Goal: Information Seeking & Learning: Learn about a topic

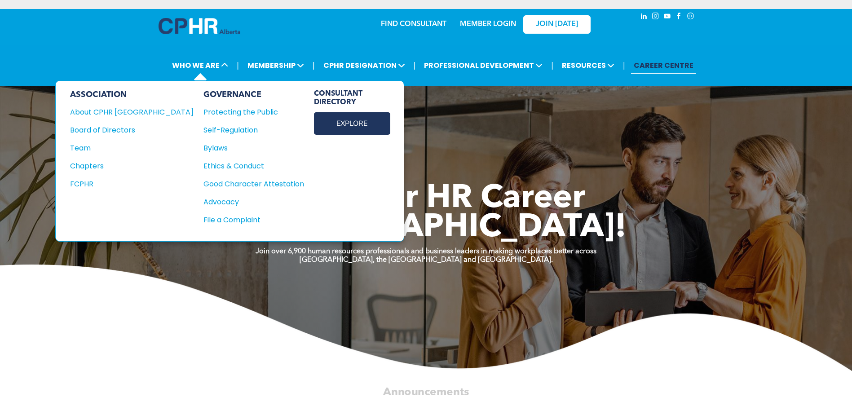
click at [314, 120] on link "EXPLORE" at bounding box center [352, 123] width 76 height 22
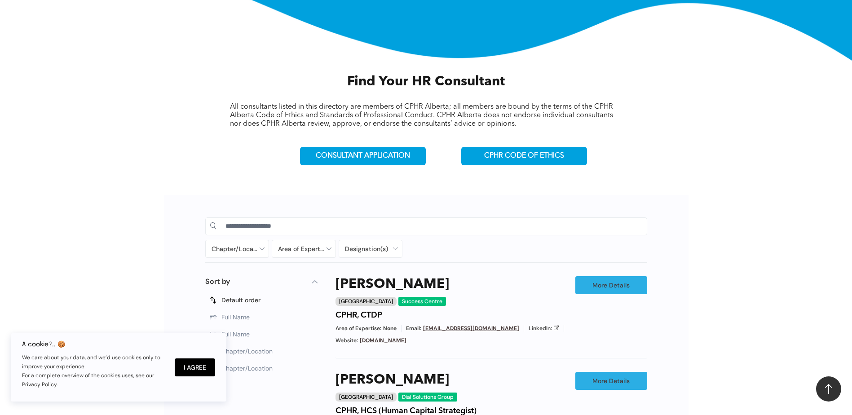
scroll to position [314, 0]
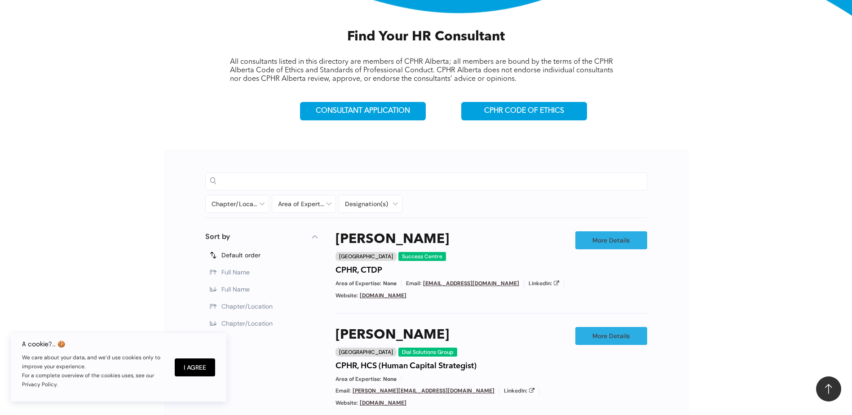
click at [269, 183] on input at bounding box center [433, 180] width 417 height 13
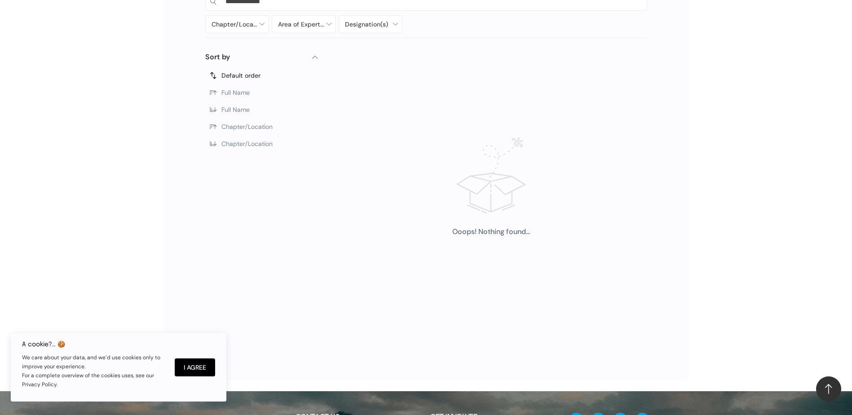
scroll to position [269, 0]
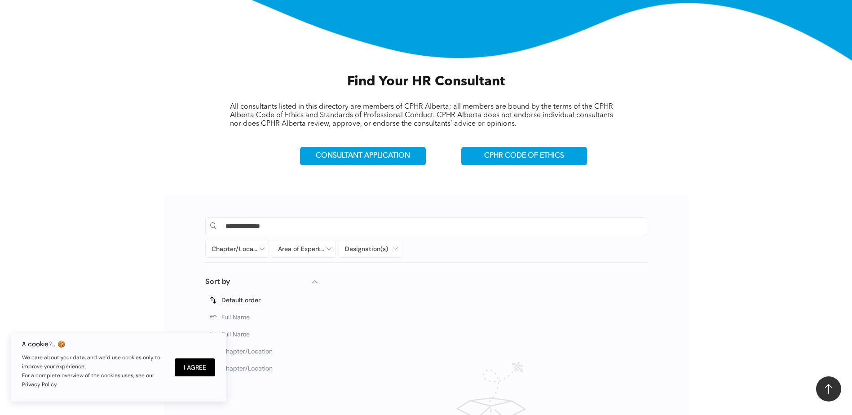
click at [288, 226] on input "**********" at bounding box center [433, 225] width 417 height 13
type input "*"
type input "*******"
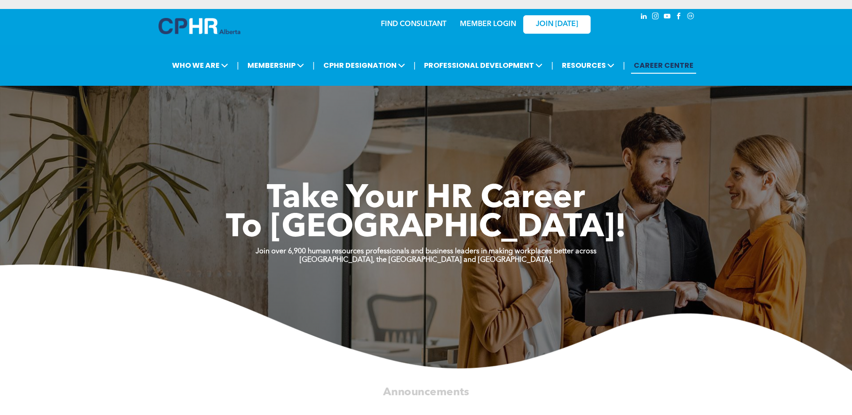
click at [495, 23] on link "MEMBER LOGIN" at bounding box center [488, 24] width 56 height 7
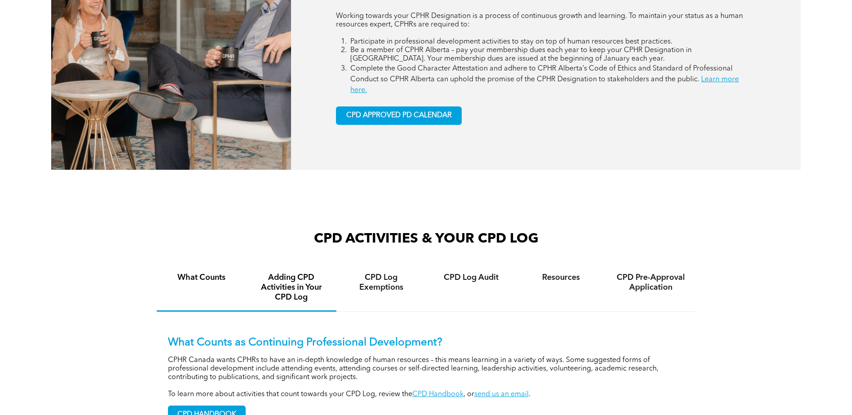
scroll to position [359, 0]
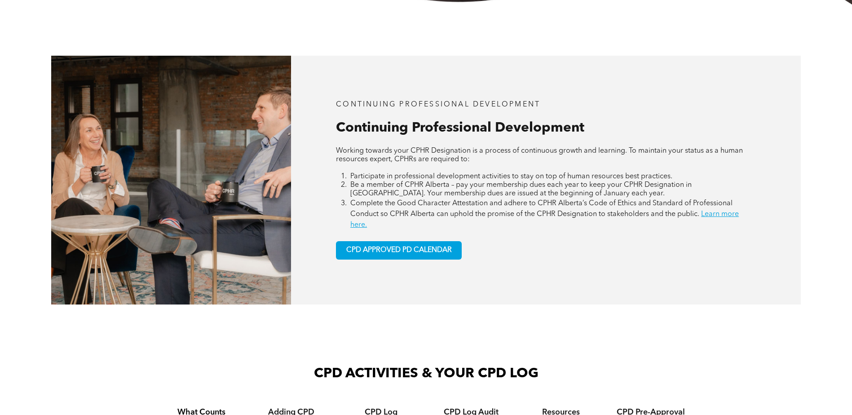
drag, startPoint x: 273, startPoint y: 1, endPoint x: 642, endPoint y: 336, distance: 498.6
click at [642, 336] on div "CONTINUING PROFESSIONAL DEVELOPMENT Continuing Professional Development Working…" at bounding box center [426, 179] width 852 height 351
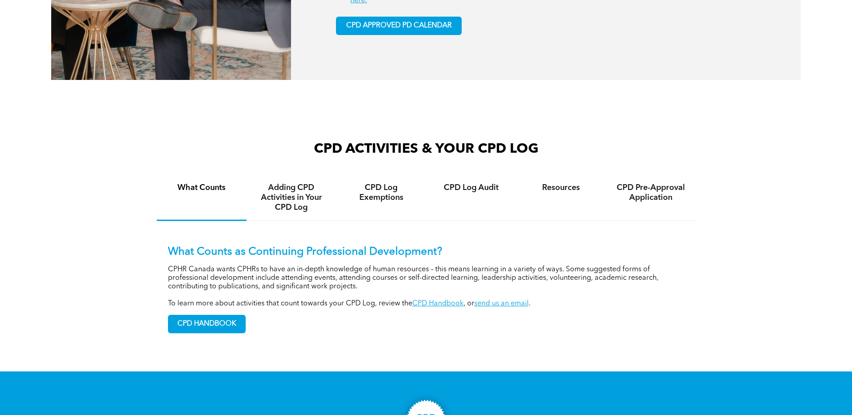
scroll to position [628, 0]
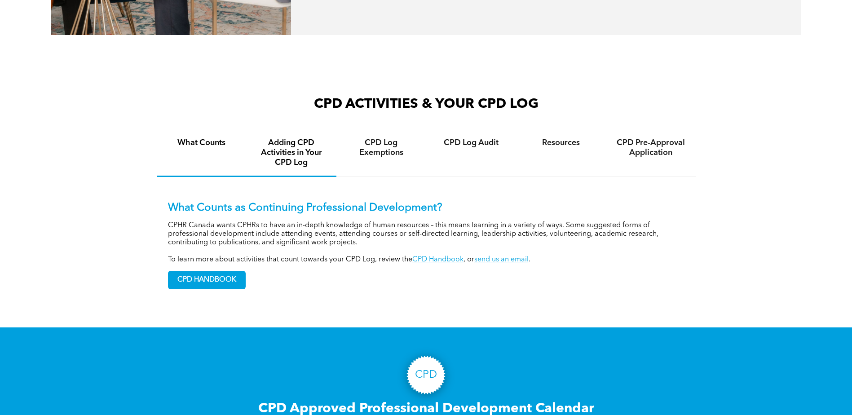
click at [282, 149] on h4 "Adding CPD Activities in Your CPD Log" at bounding box center [292, 153] width 74 height 30
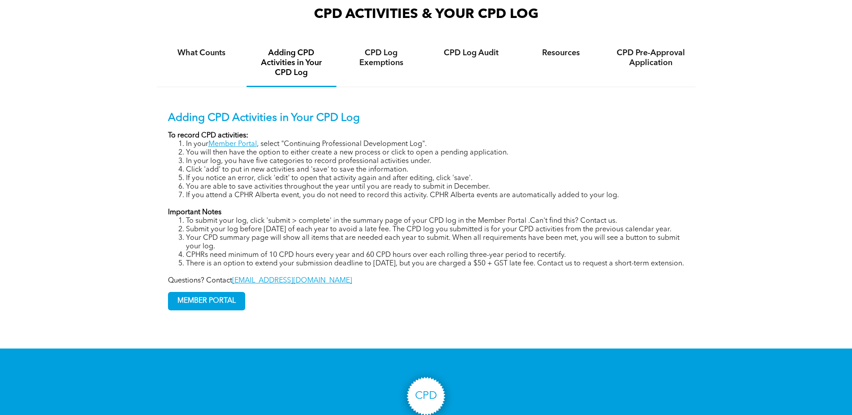
scroll to position [584, 0]
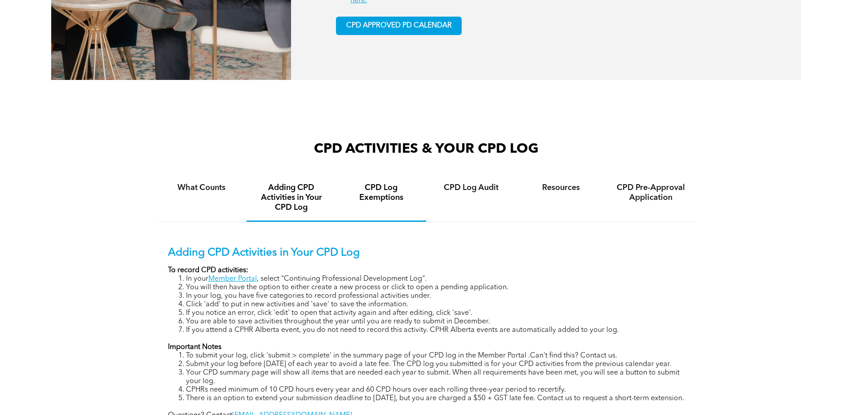
click at [386, 198] on h4 "CPD Log Exemptions" at bounding box center [381, 193] width 74 height 20
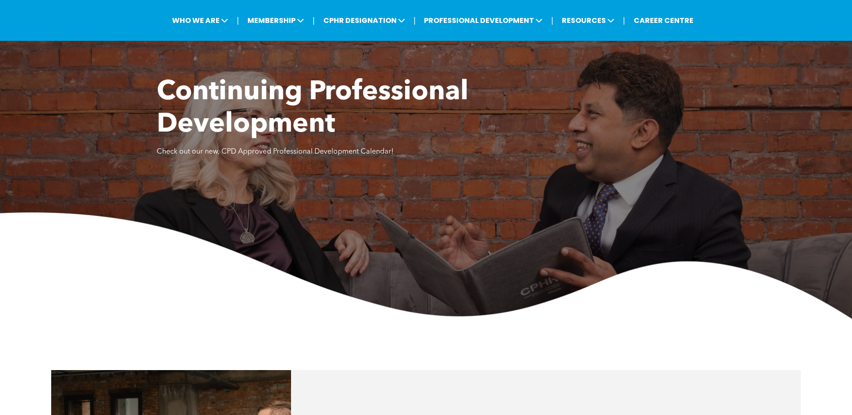
scroll to position [0, 0]
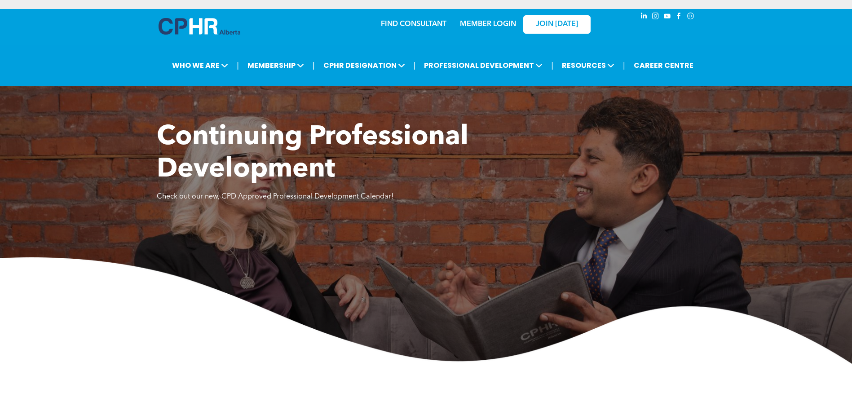
click at [474, 26] on link "MEMBER LOGIN" at bounding box center [488, 24] width 56 height 7
